Goal: Task Accomplishment & Management: Use online tool/utility

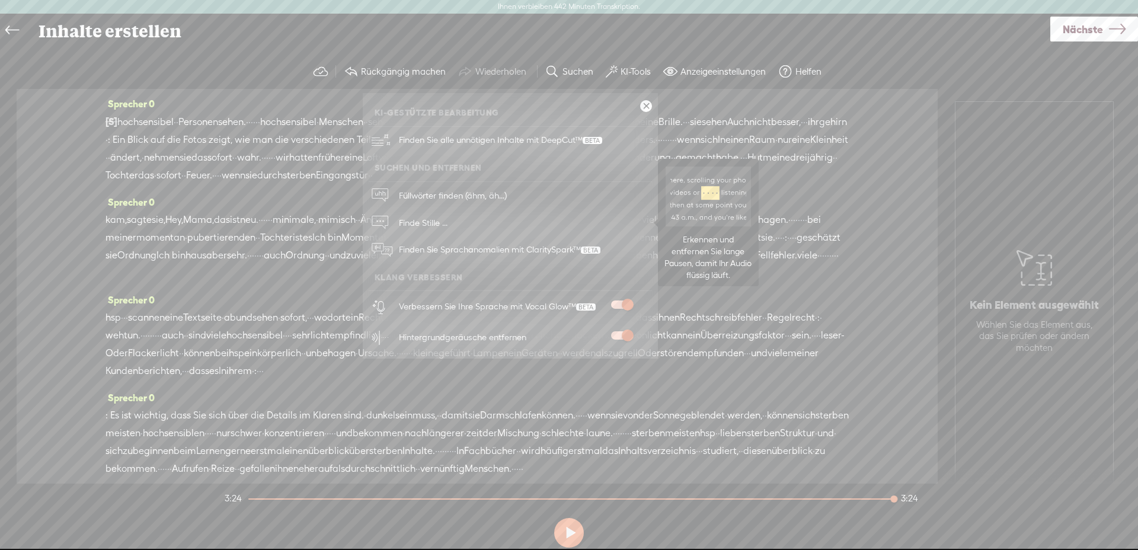
click at [422, 226] on font "Finde Stille ..." at bounding box center [423, 223] width 49 height 10
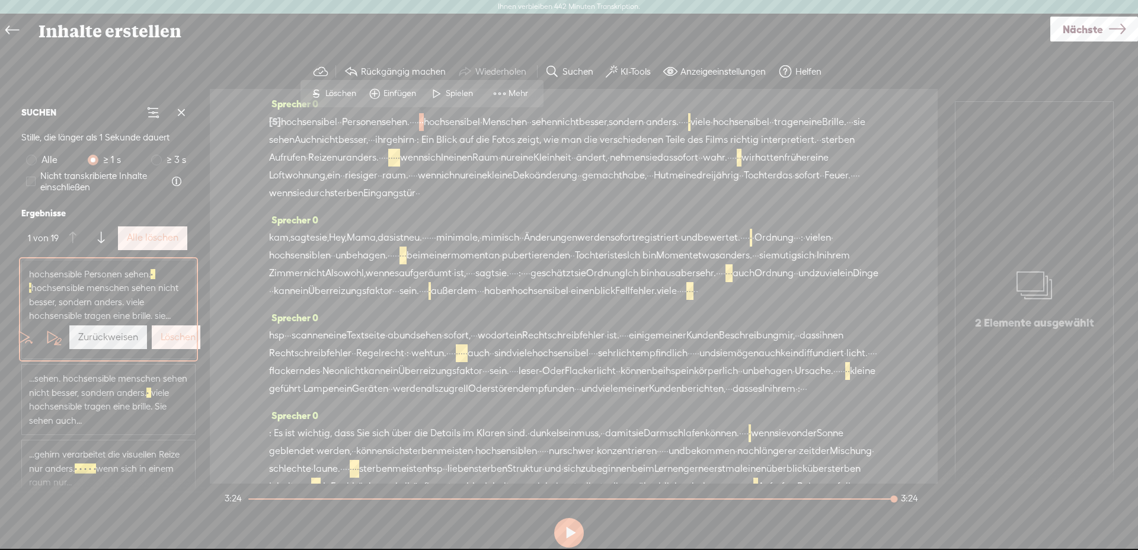
click at [150, 237] on font "Alle löschen" at bounding box center [153, 237] width 52 height 11
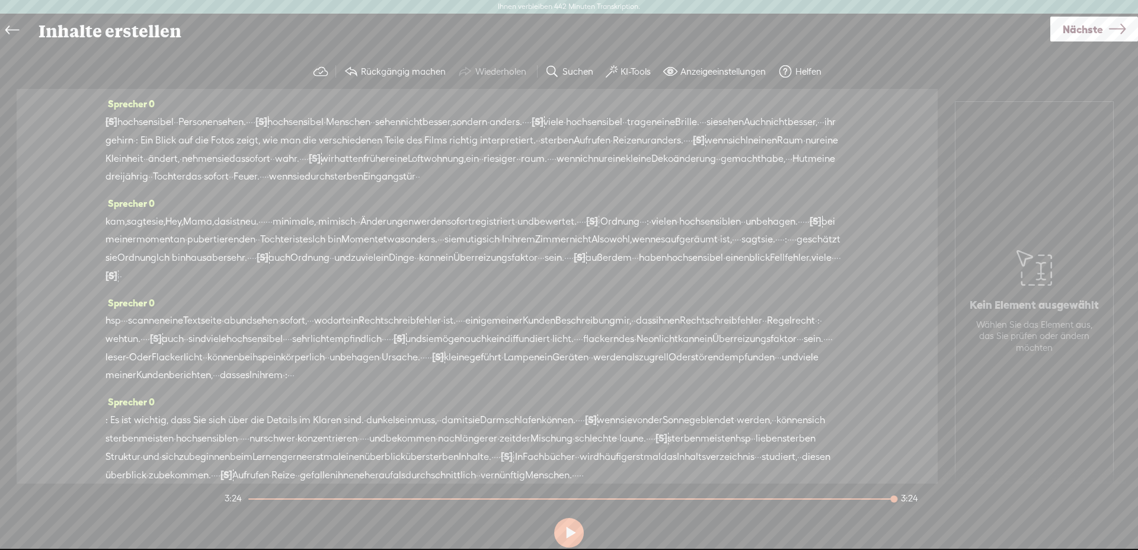
click at [142, 124] on font "hochsensibel" at bounding box center [145, 121] width 56 height 11
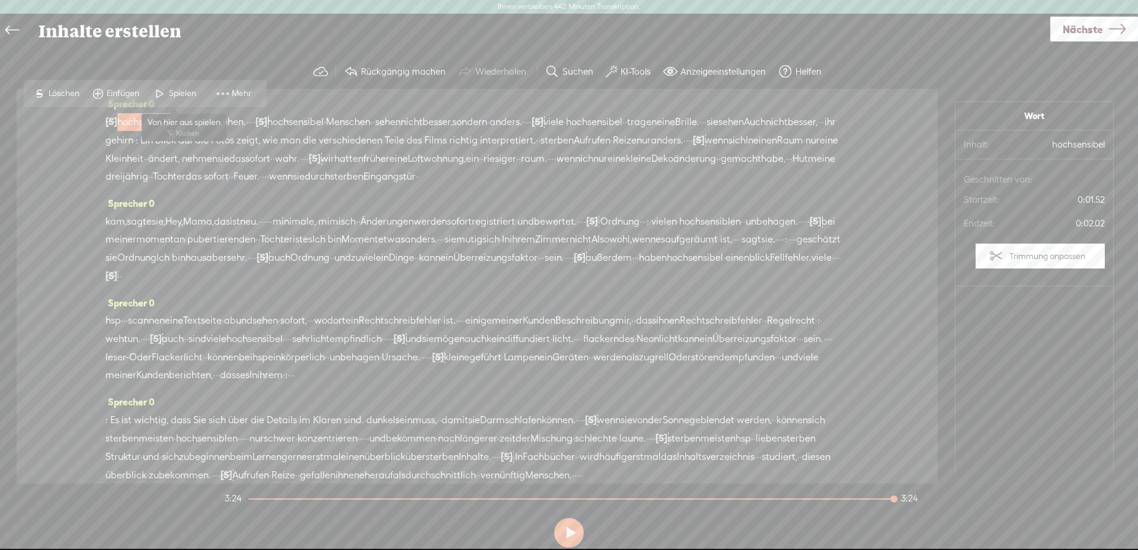
click at [187, 87] on span "Spielen" at bounding box center [174, 93] width 59 height 21
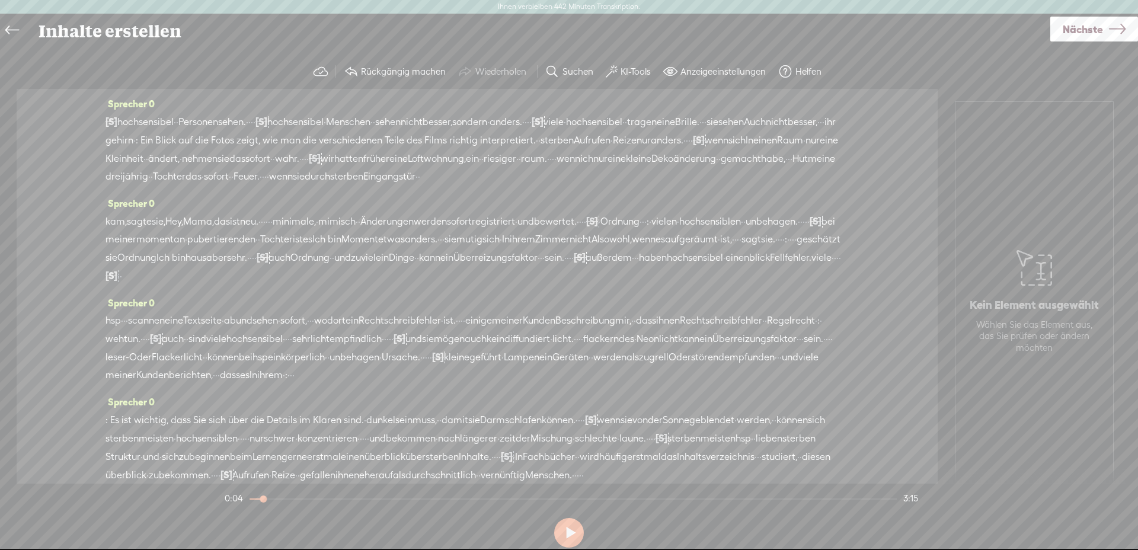
click at [111, 126] on font "[S]" at bounding box center [112, 121] width 12 height 11
drag, startPoint x: 116, startPoint y: 92, endPoint x: 135, endPoint y: 94, distance: 19.1
click at [115, 92] on font "Wiederherstellen" at bounding box center [133, 92] width 64 height 9
click at [113, 119] on font "·" at bounding box center [114, 121] width 2 height 11
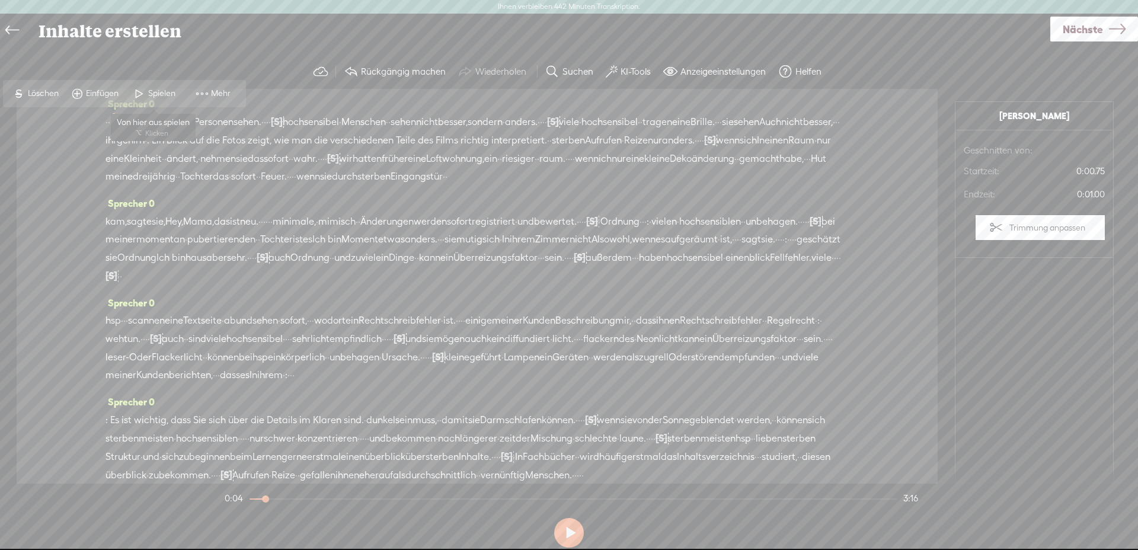
click at [148, 93] on font "Spielen" at bounding box center [161, 92] width 27 height 9
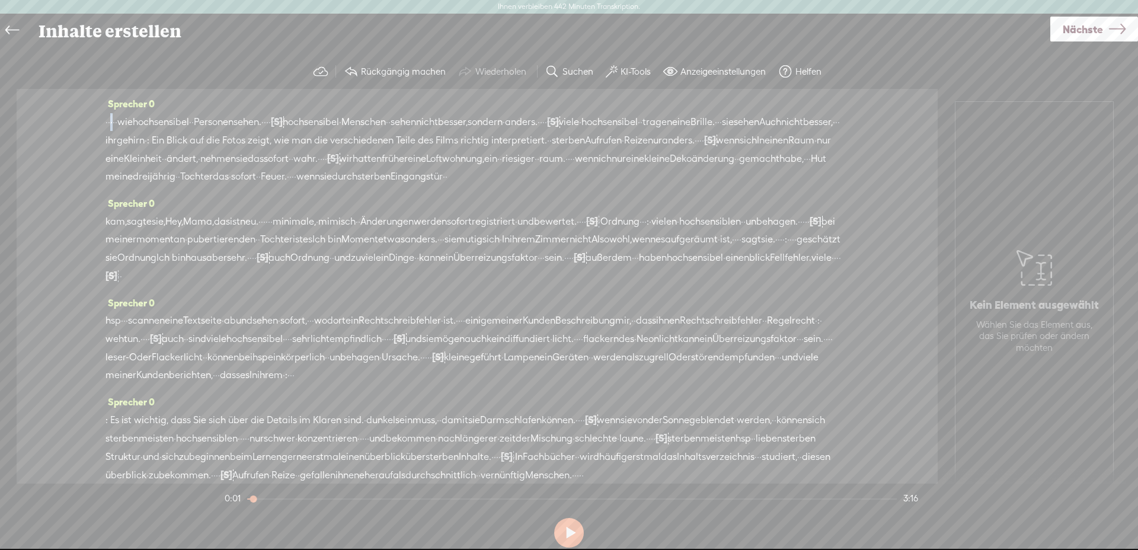
click at [109, 124] on div "· · · · · wie [GEOGRAPHIC_DATA] · · Personen sehen. · · · · [S] · · [GEOGRAPHIC…" at bounding box center [477, 149] width 743 height 73
drag, startPoint x: 33, startPoint y: 88, endPoint x: 39, endPoint y: 89, distance: 6.0
click at [33, 88] on font "Löschen" at bounding box center [43, 92] width 31 height 9
drag, startPoint x: 111, startPoint y: 125, endPoint x: 84, endPoint y: 125, distance: 26.7
click at [83, 125] on div "Sprecher 0 · [S] · · · · wie [GEOGRAPHIC_DATA] · · Personen sehen. · · · · [S] …" at bounding box center [477, 286] width 921 height 395
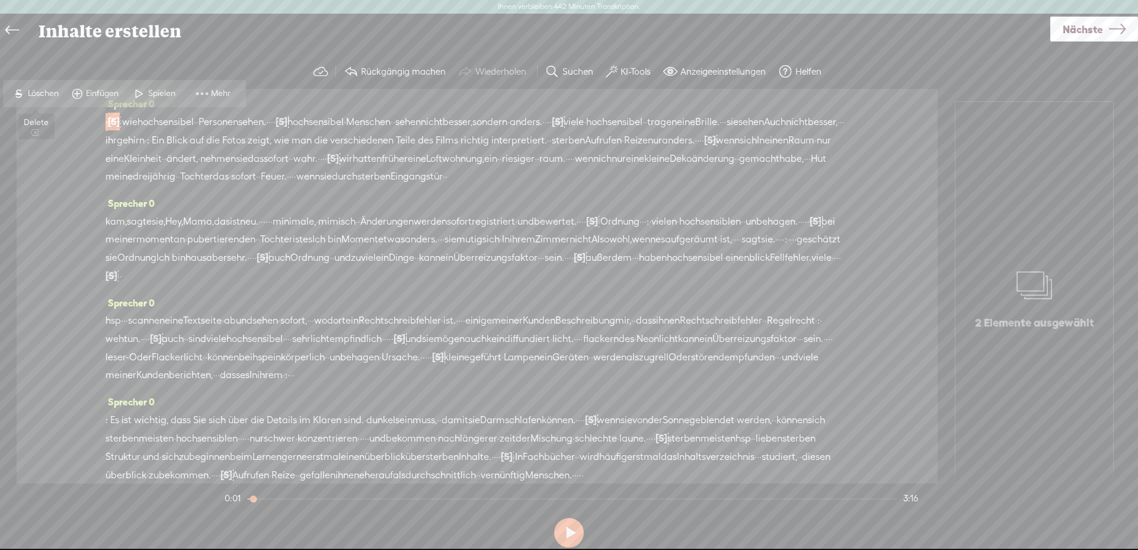
click at [58, 90] on font "Löschen" at bounding box center [43, 92] width 31 height 9
click at [120, 122] on font "wie" at bounding box center [127, 121] width 15 height 11
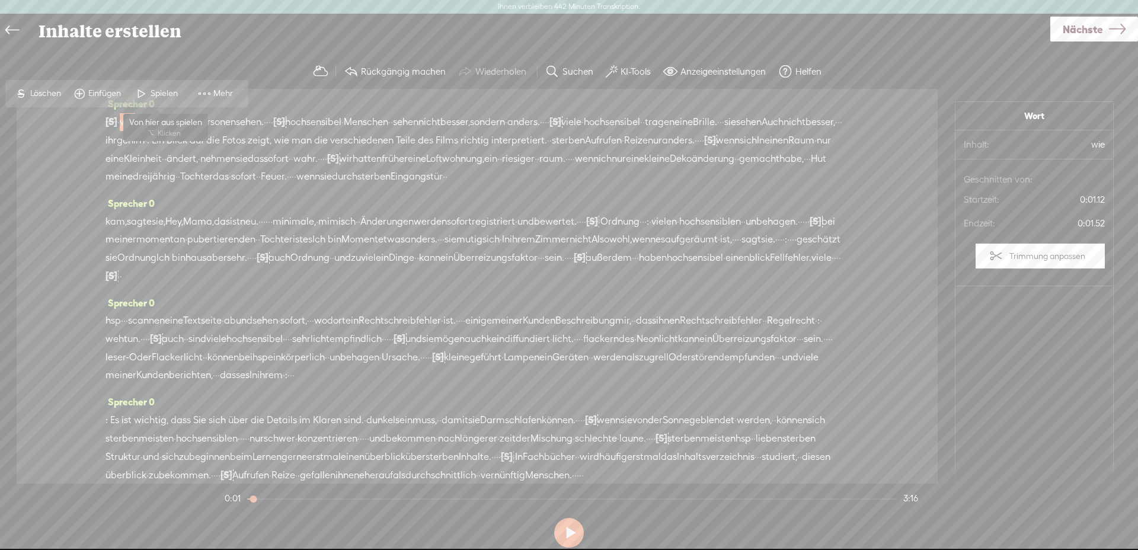
click at [170, 101] on span "Spielen" at bounding box center [156, 93] width 59 height 21
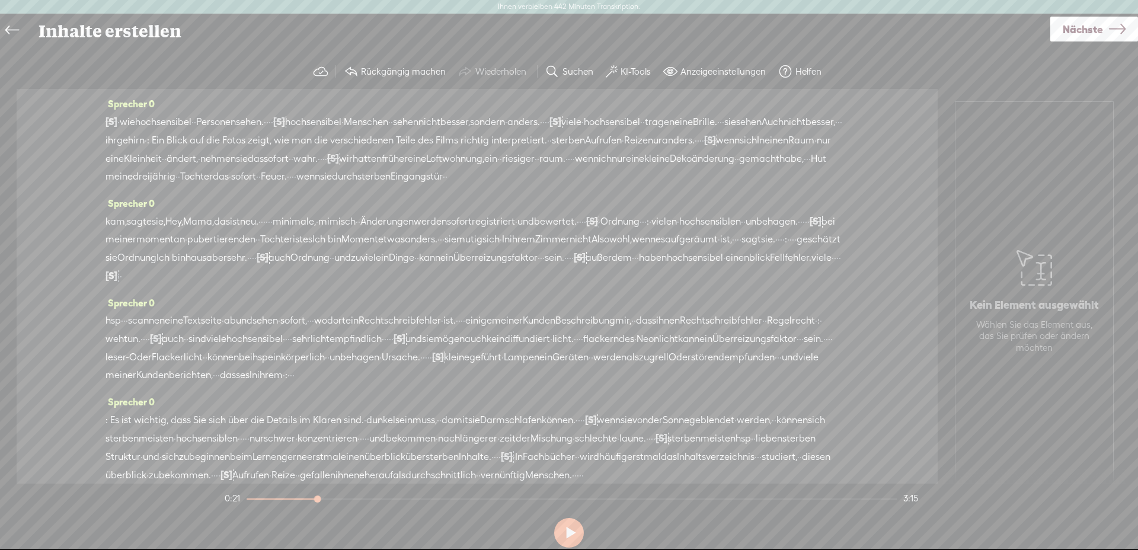
click at [1072, 28] on font "Nächste" at bounding box center [1083, 29] width 40 height 12
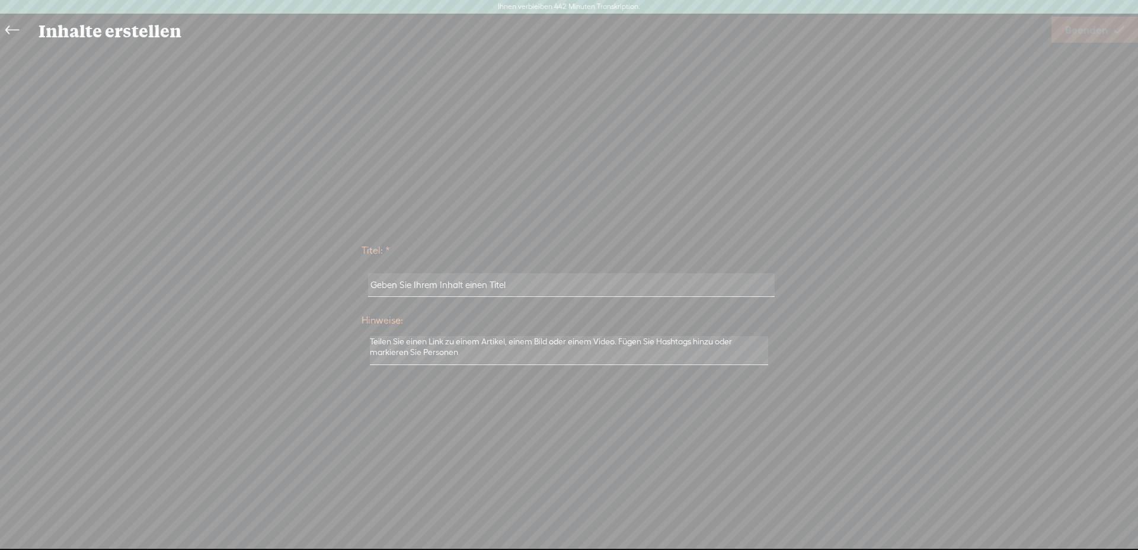
click at [449, 281] on input "text" at bounding box center [571, 284] width 406 height 23
type input "HSK und sehen"
click at [1093, 29] on font "Beenden" at bounding box center [1086, 30] width 43 height 12
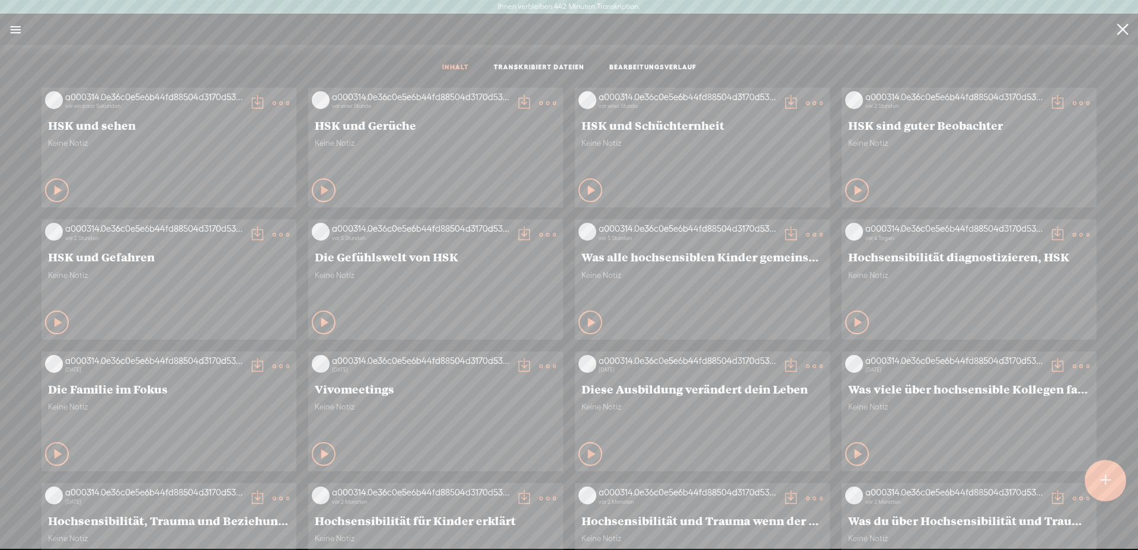
click at [273, 102] on t at bounding box center [281, 103] width 17 height 17
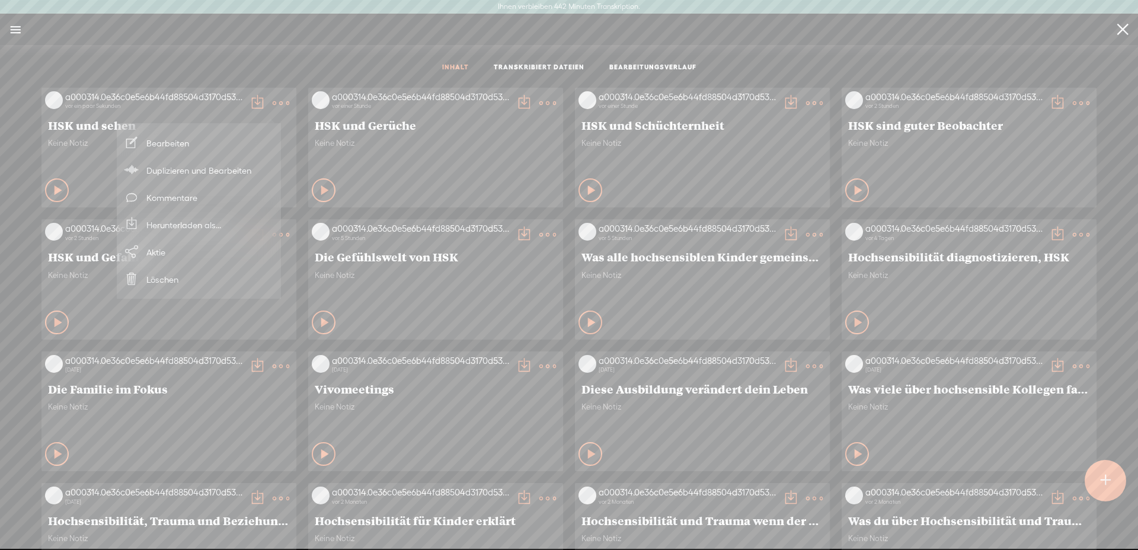
click at [202, 223] on font "Herunterladen als..." at bounding box center [183, 225] width 75 height 10
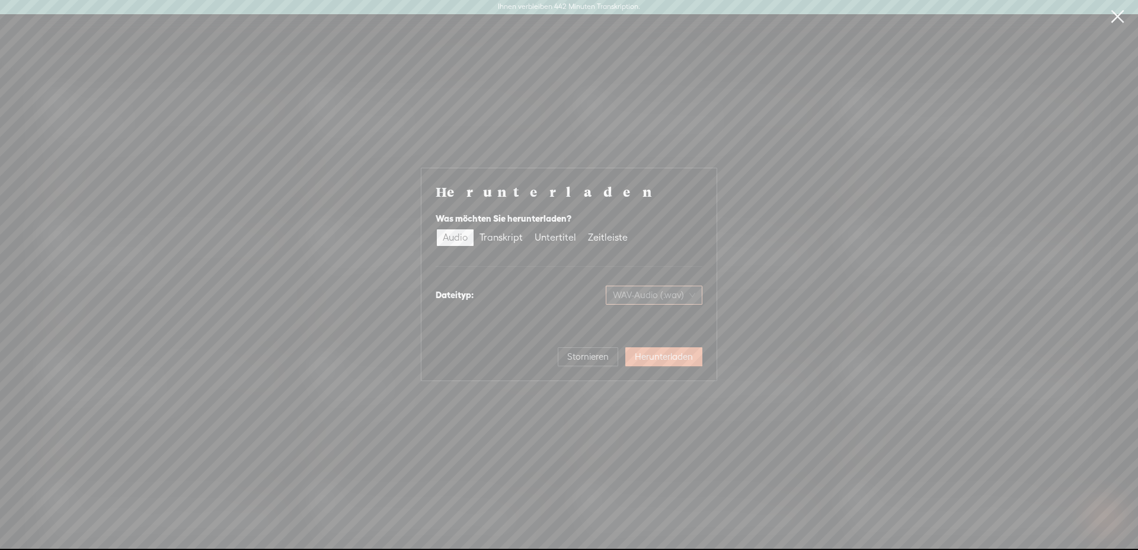
click at [655, 299] on span "WAV-Audio (.wav)" at bounding box center [654, 295] width 82 height 18
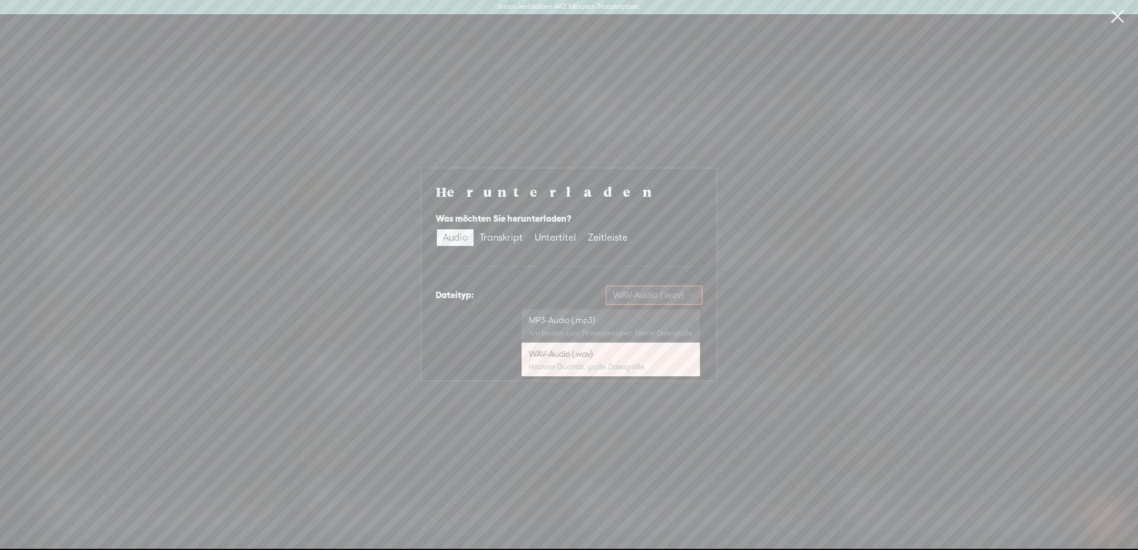
click at [576, 321] on font "MP3-Audio (.mp3)" at bounding box center [562, 319] width 66 height 9
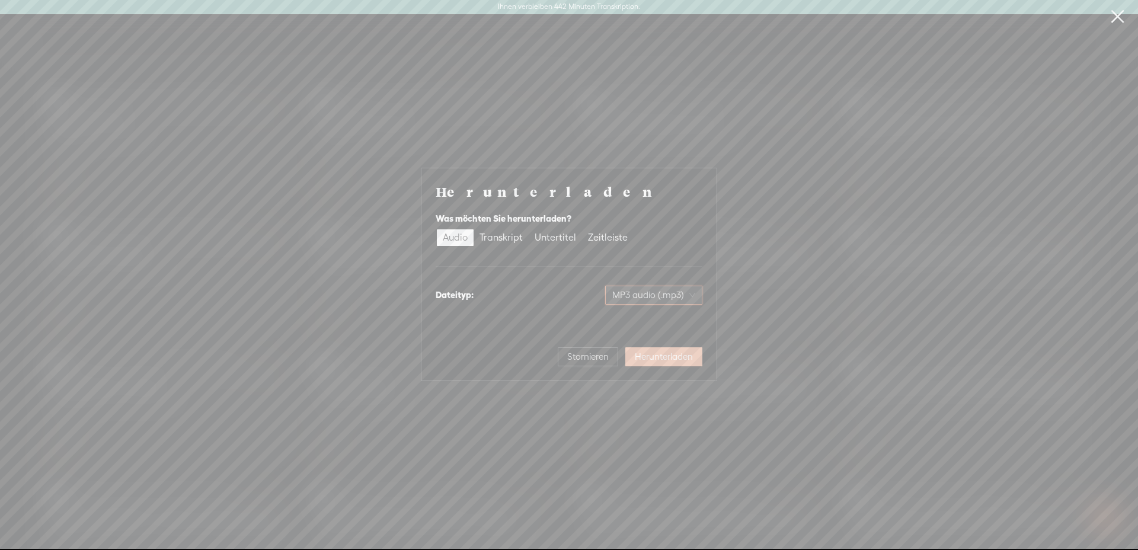
click at [657, 363] on button "Herunterladen" at bounding box center [663, 356] width 77 height 19
